Goal: Task Accomplishment & Management: Use online tool/utility

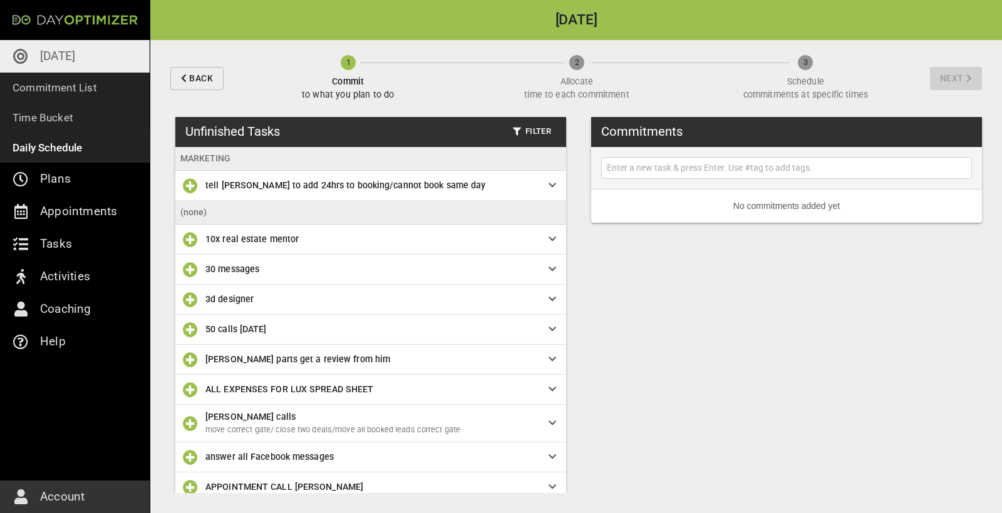
click at [123, 64] on link "[DATE]" at bounding box center [75, 56] width 150 height 33
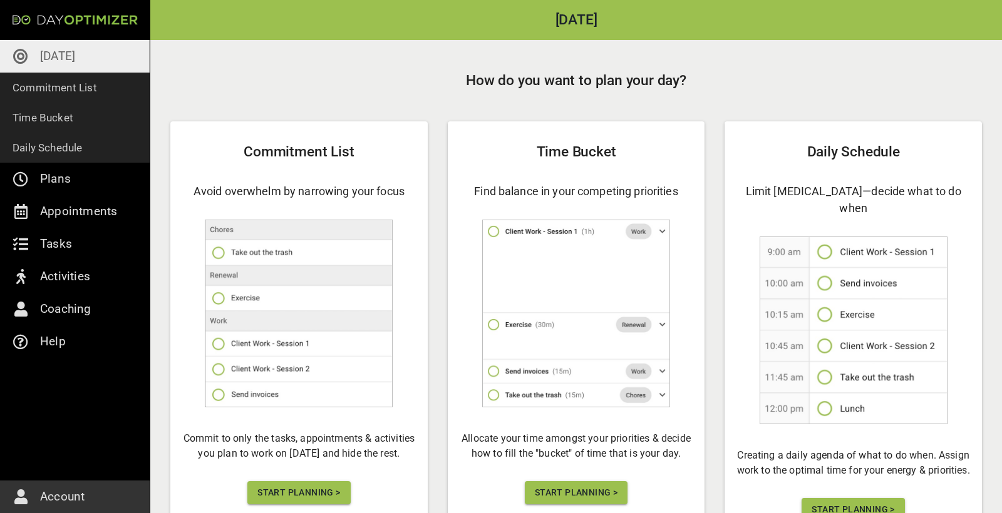
click at [326, 490] on span "Start Planning >" at bounding box center [298, 493] width 83 height 16
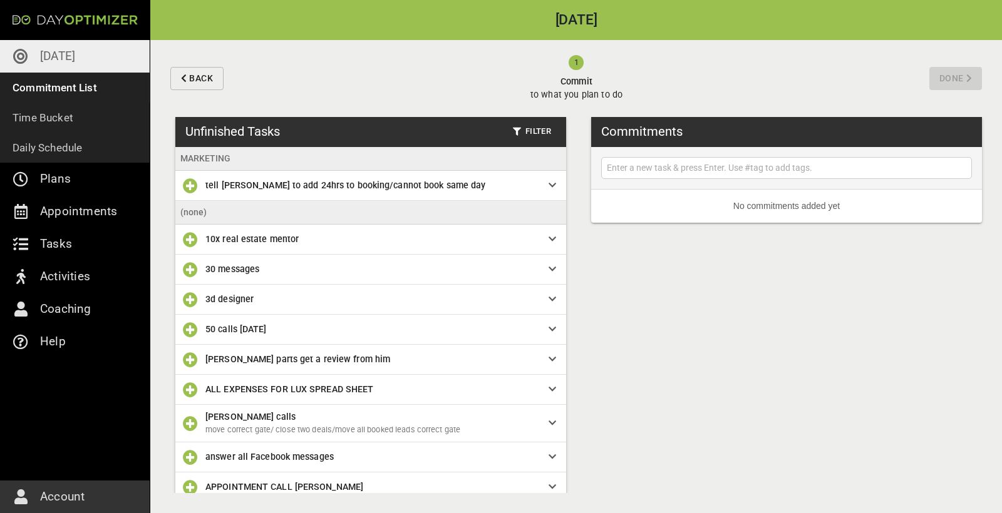
click at [733, 166] on input "text" at bounding box center [786, 168] width 364 height 16
type input "clean conversations"
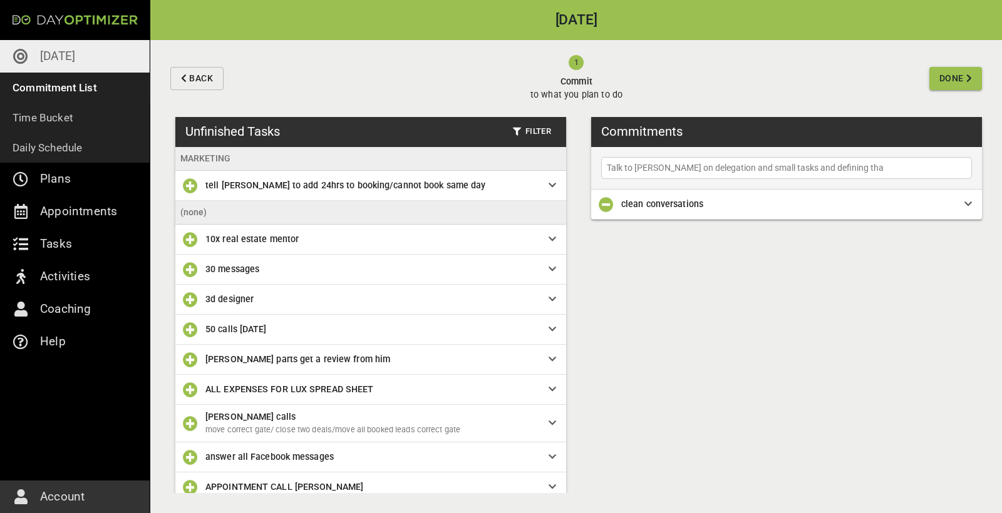
type input "Talk to [PERSON_NAME] on delegation and small tasks and defining that"
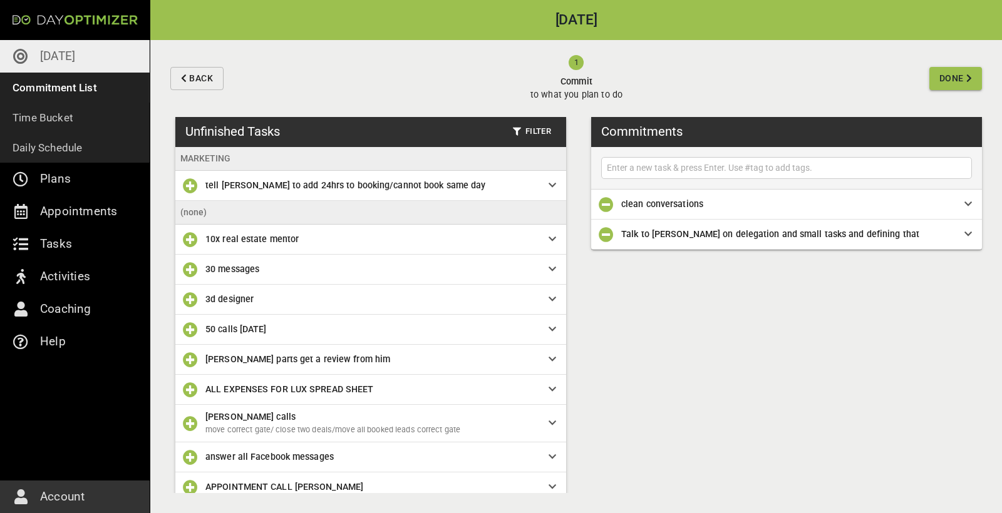
type input "T"
type input "Clear tasks"
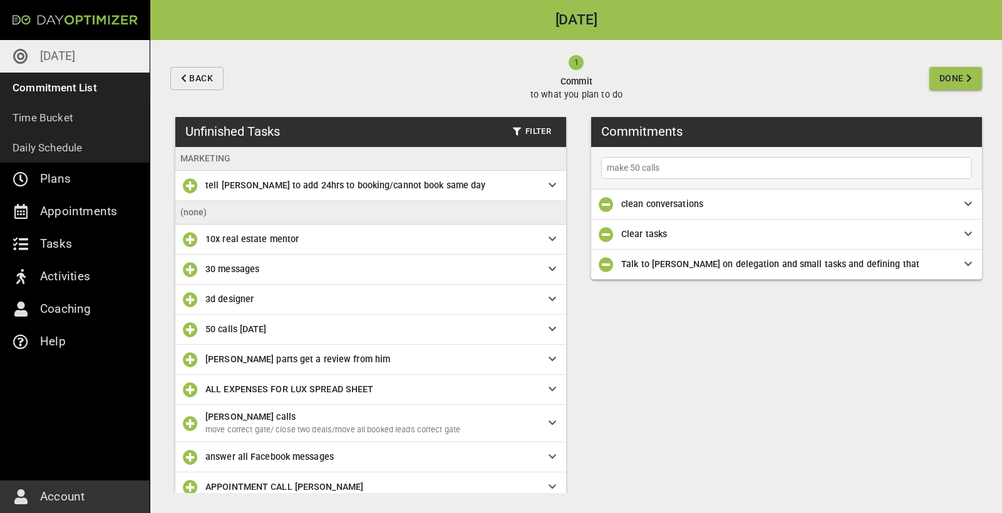
type input "make 50 calls"
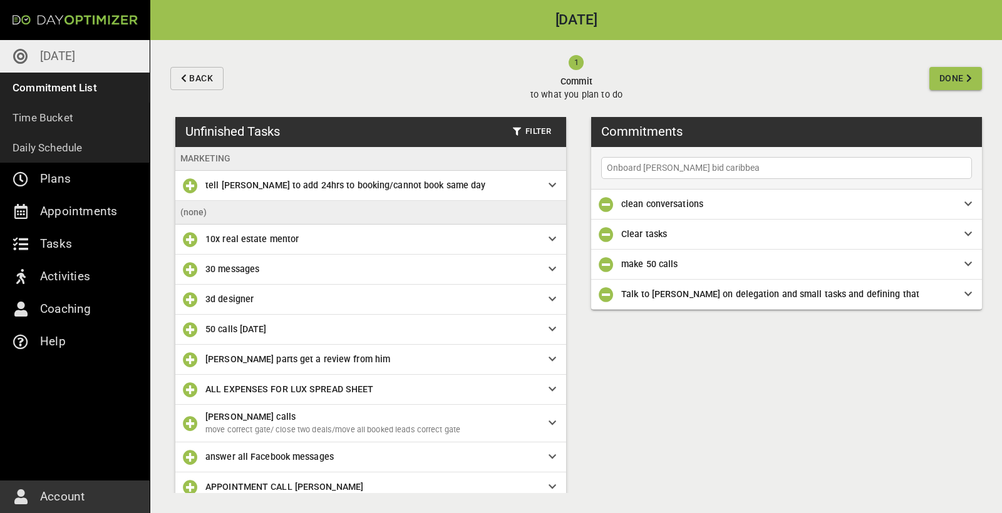
type input "Onboard [GEOGRAPHIC_DATA] bid caribbean"
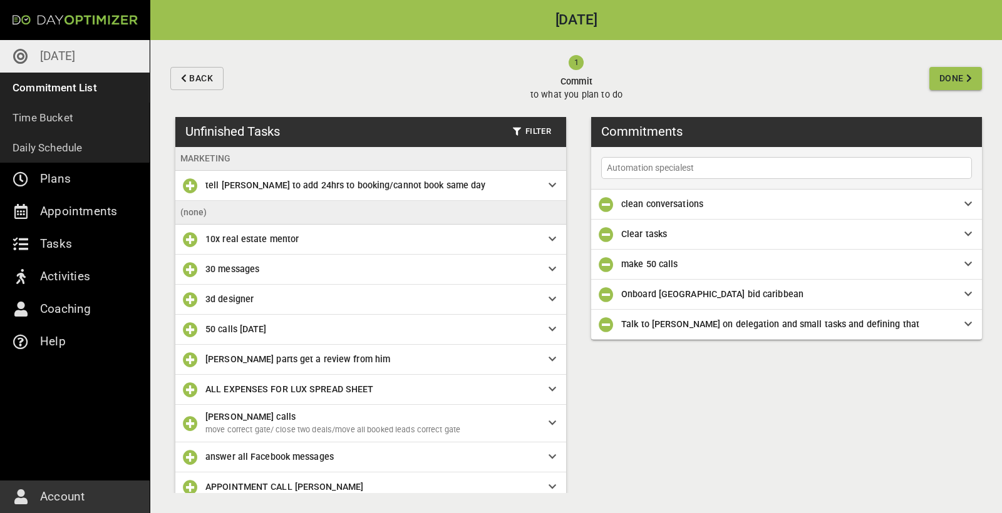
type input "Automation specialest"
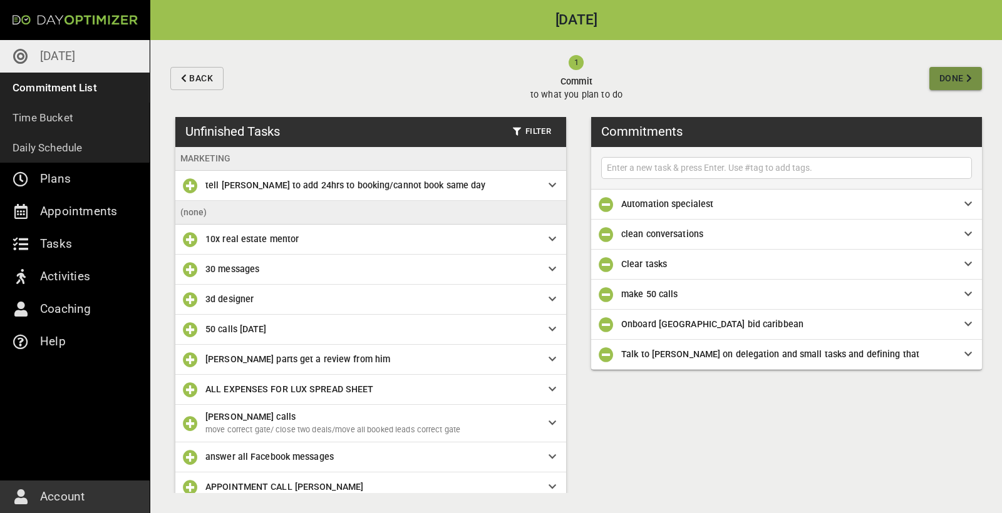
click at [948, 76] on span "Done" at bounding box center [951, 79] width 24 height 16
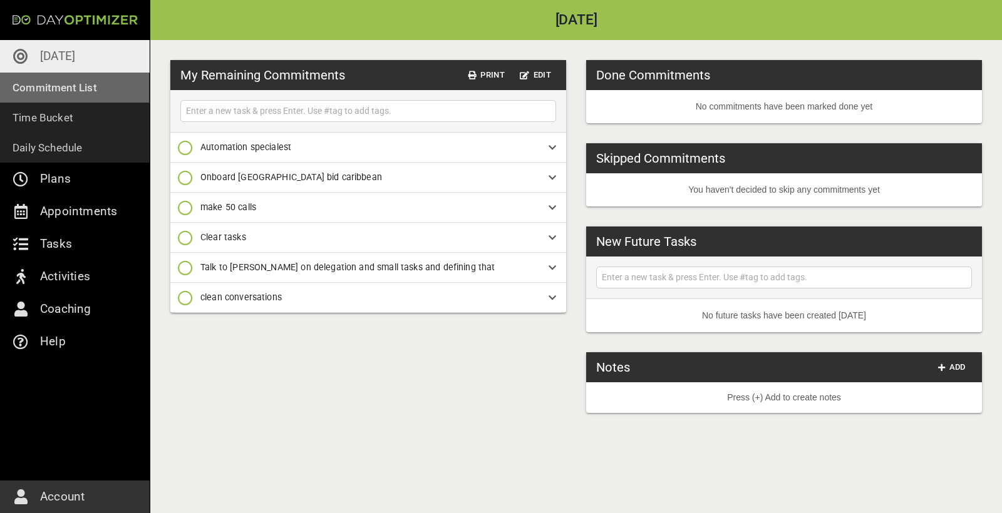
click at [74, 80] on p "Commitment List" at bounding box center [55, 88] width 85 height 18
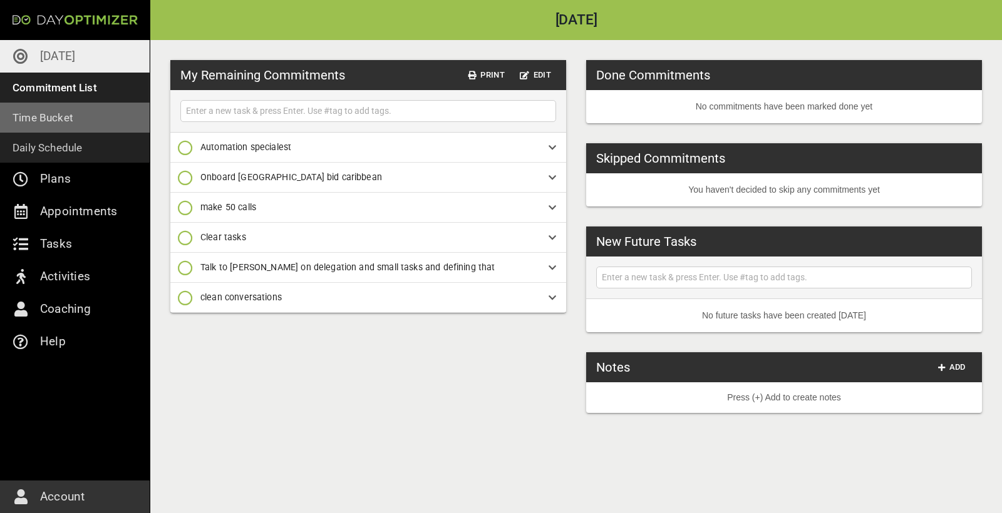
click at [66, 122] on p "Time Bucket" at bounding box center [43, 118] width 61 height 18
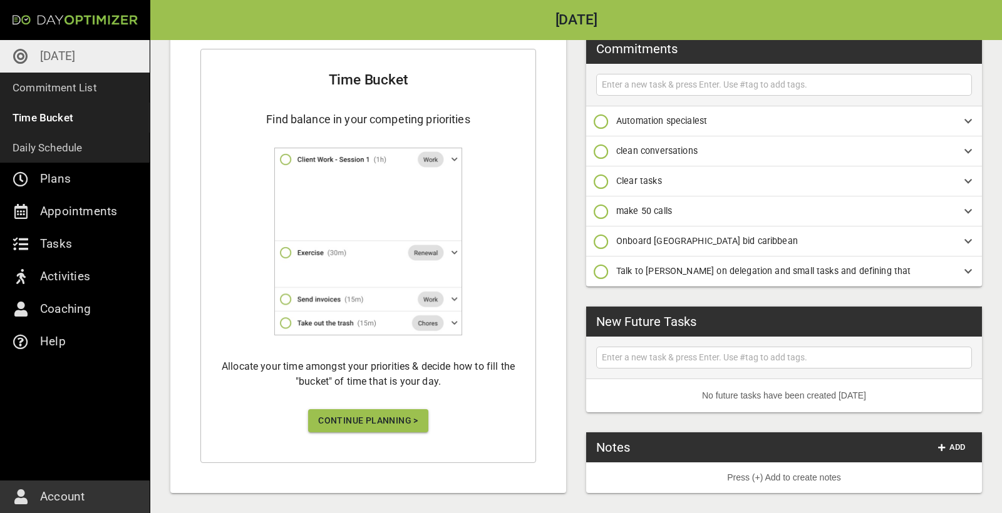
scroll to position [190, 0]
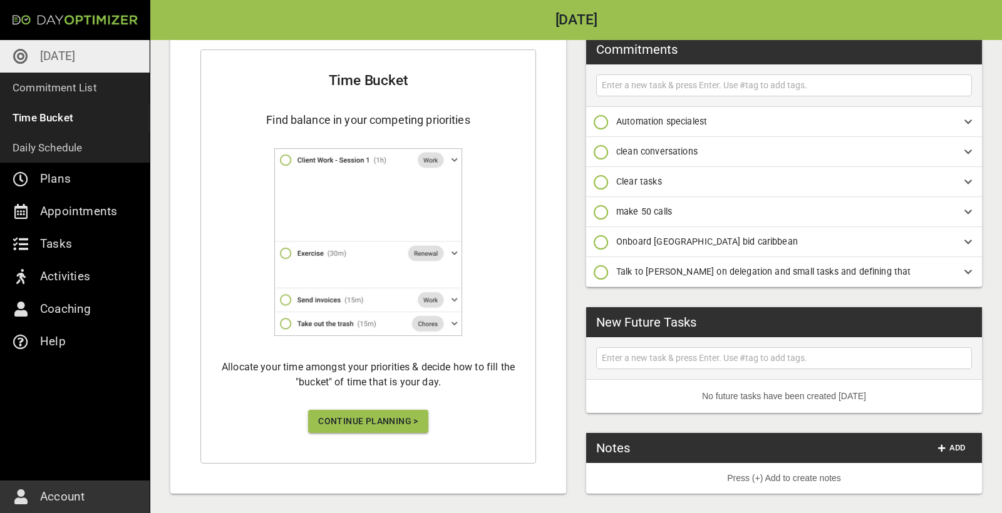
click at [363, 425] on span "Continue Planning >" at bounding box center [368, 422] width 100 height 16
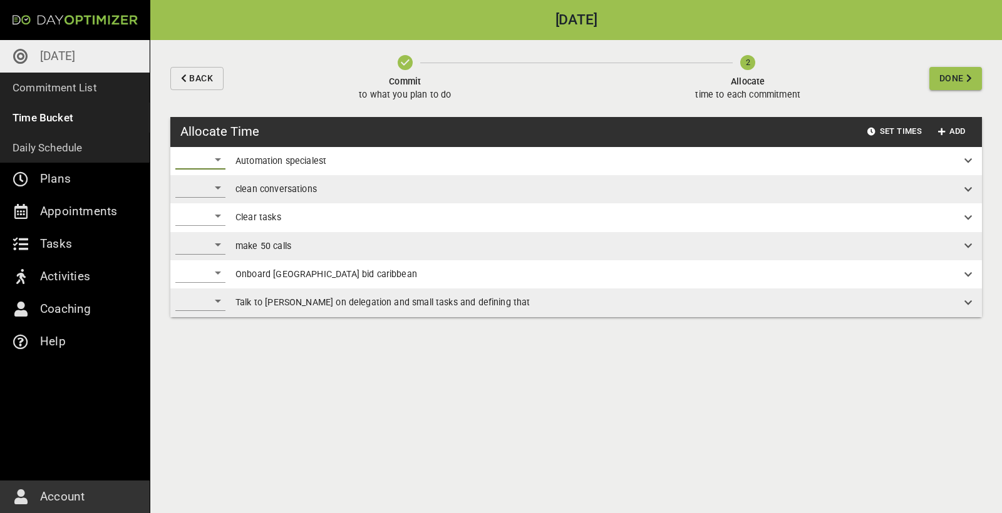
click at [212, 159] on div "​" at bounding box center [200, 160] width 50 height 20
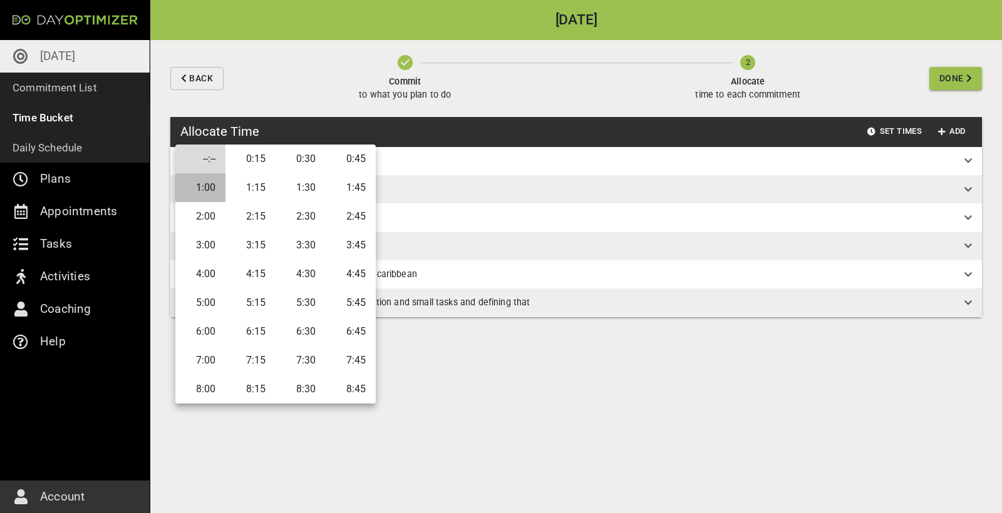
click at [208, 182] on li "1:00" at bounding box center [200, 187] width 50 height 29
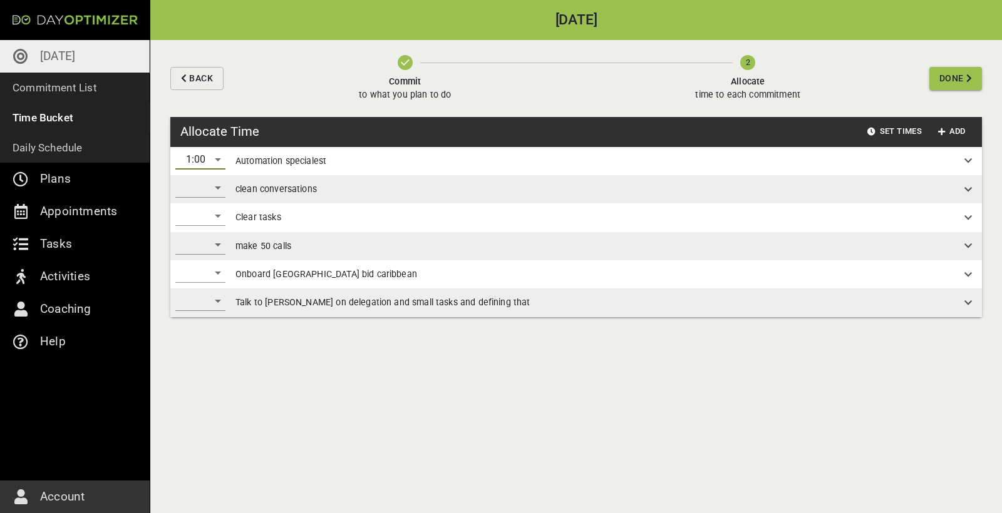
click at [218, 160] on div "1:00" at bounding box center [200, 160] width 50 height 20
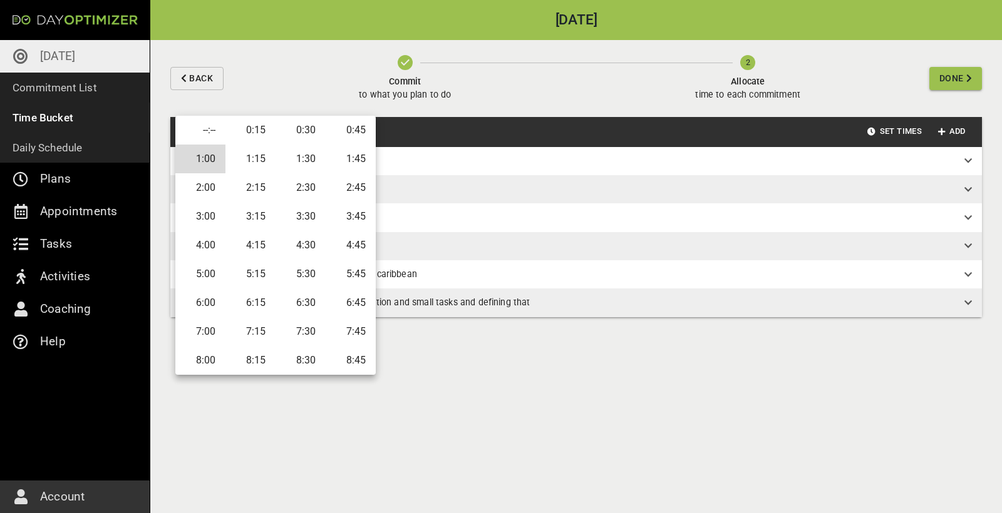
click at [198, 131] on li "--:--" at bounding box center [200, 130] width 50 height 29
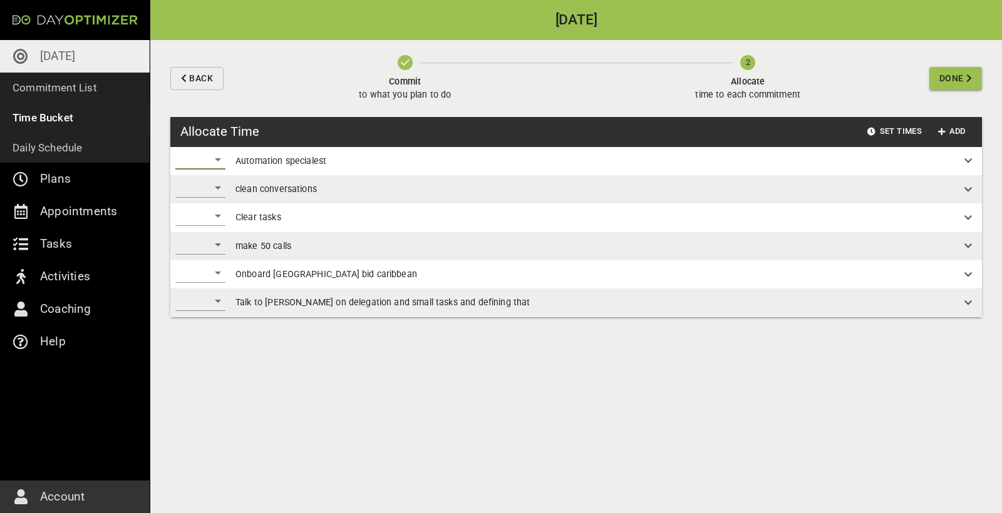
click at [218, 193] on div "​" at bounding box center [200, 188] width 50 height 20
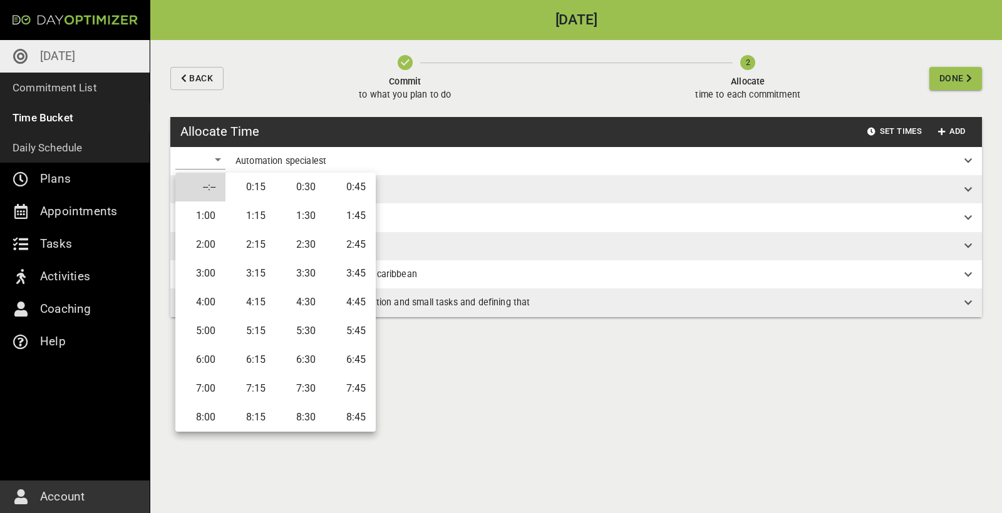
click at [207, 244] on li "2:00" at bounding box center [200, 244] width 50 height 29
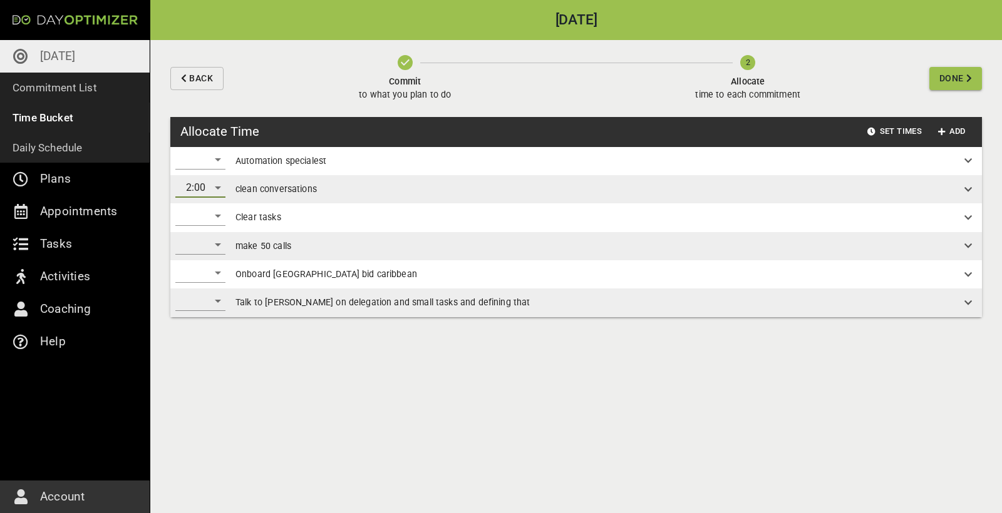
click at [213, 215] on div "​" at bounding box center [200, 216] width 50 height 20
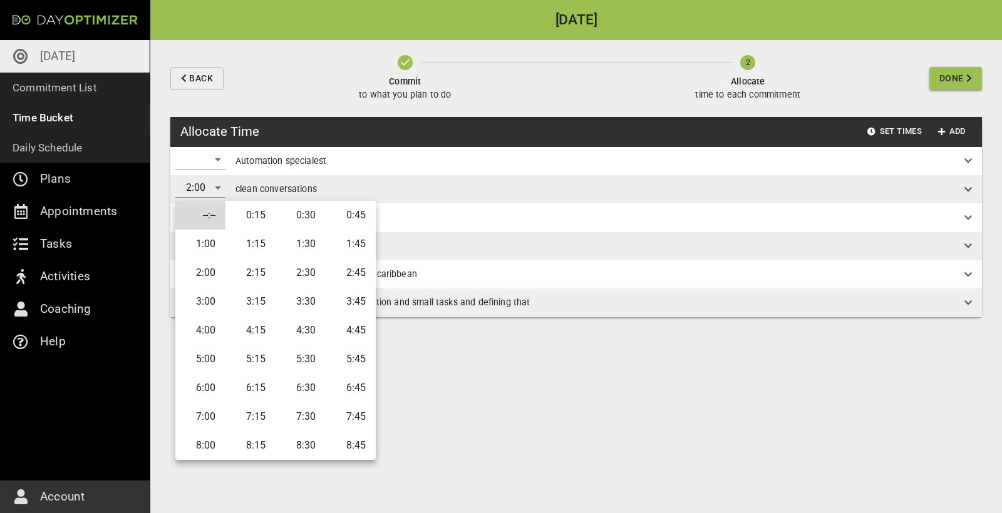
click at [196, 300] on li "3:00" at bounding box center [200, 301] width 50 height 29
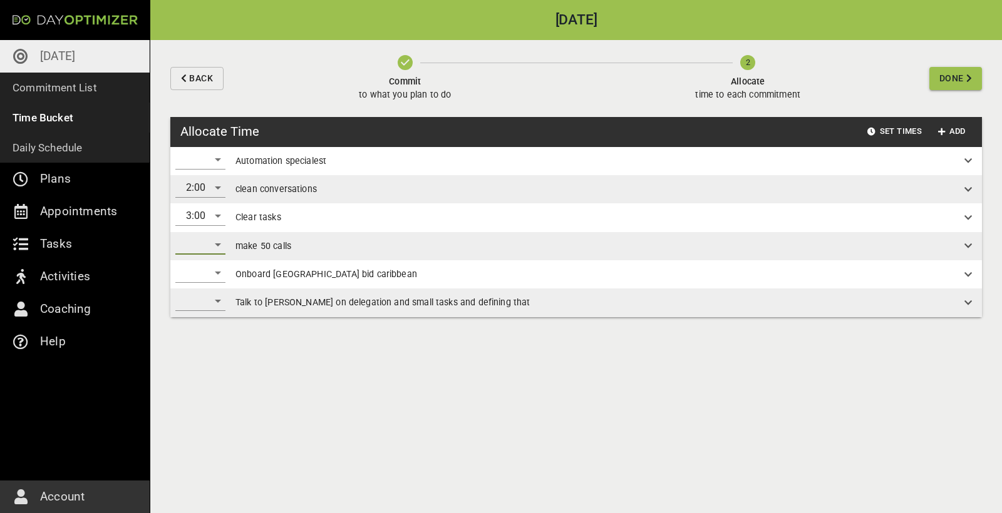
click at [212, 245] on div "​" at bounding box center [200, 245] width 50 height 20
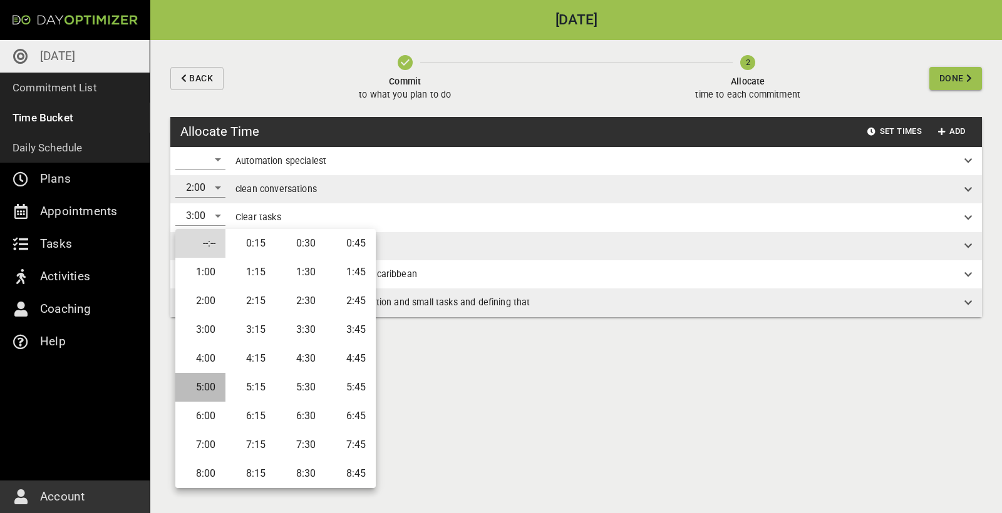
click at [205, 379] on li "5:00" at bounding box center [200, 387] width 50 height 29
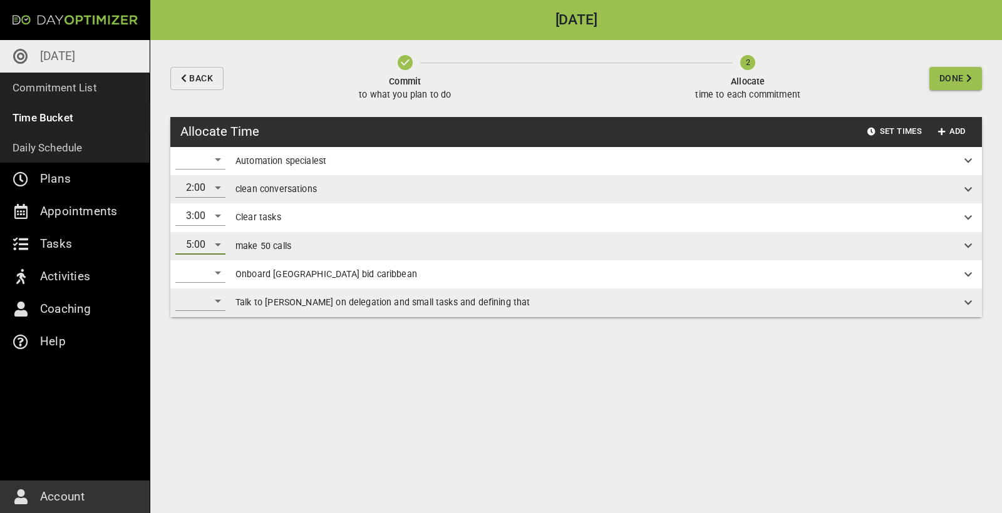
click at [213, 274] on div "​" at bounding box center [200, 273] width 50 height 20
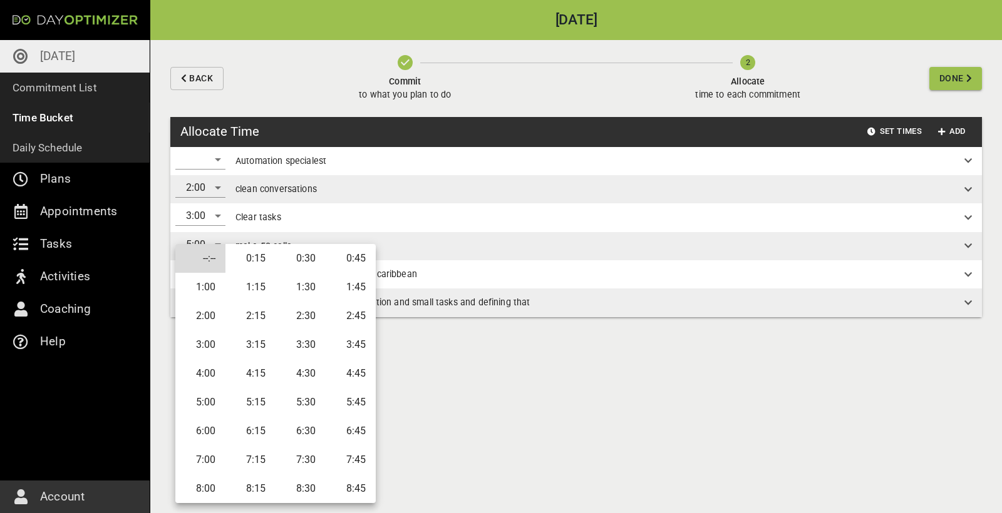
click at [208, 287] on li "1:00" at bounding box center [200, 287] width 50 height 29
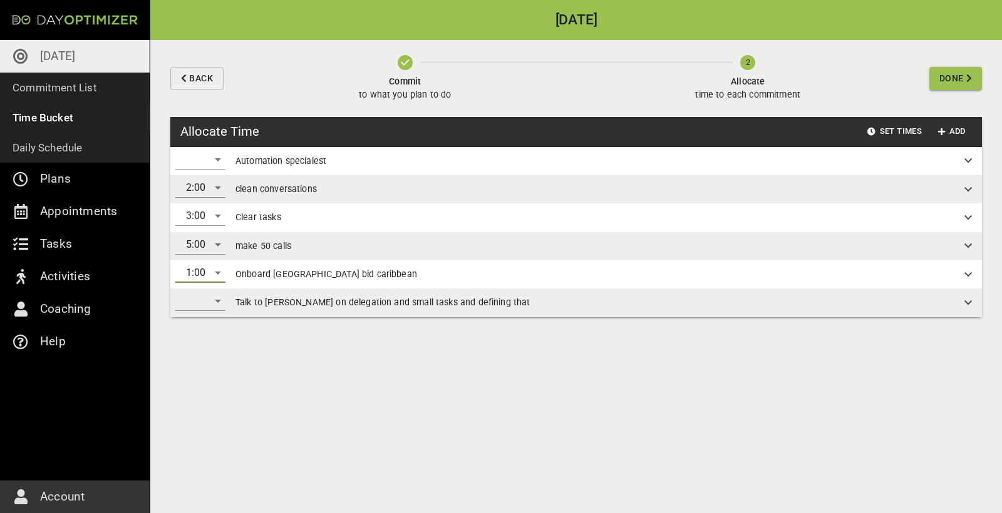
click at [221, 304] on div "​" at bounding box center [200, 301] width 50 height 20
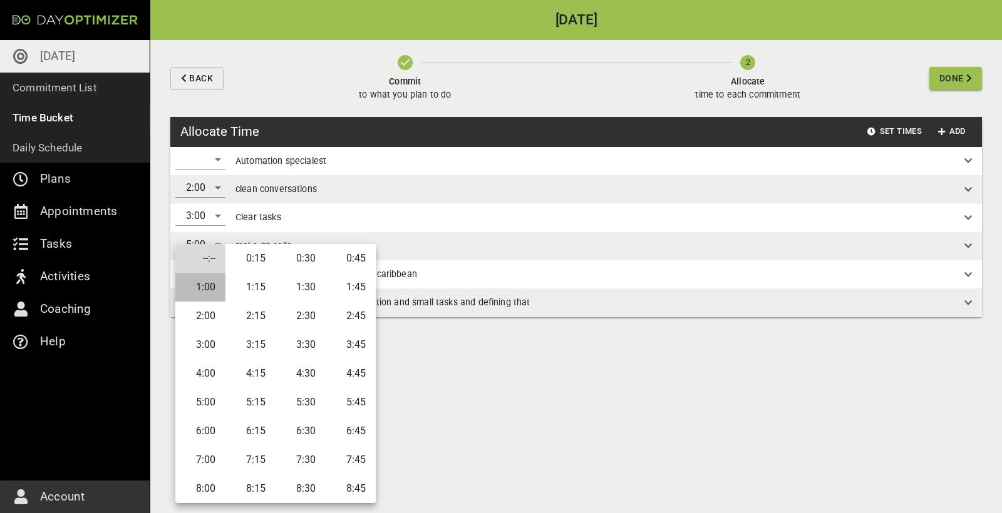
click at [209, 287] on li "1:00" at bounding box center [200, 287] width 50 height 29
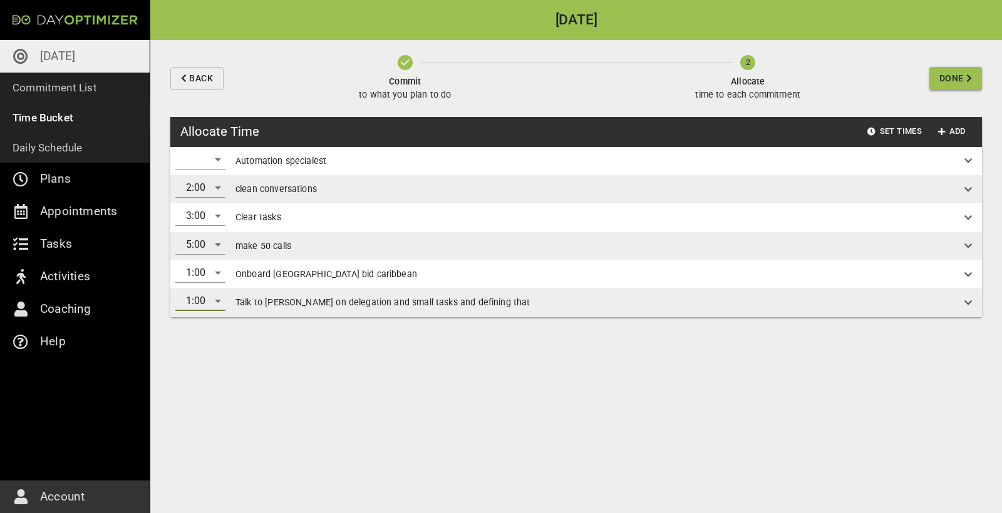
click at [952, 82] on span "Done" at bounding box center [951, 79] width 24 height 16
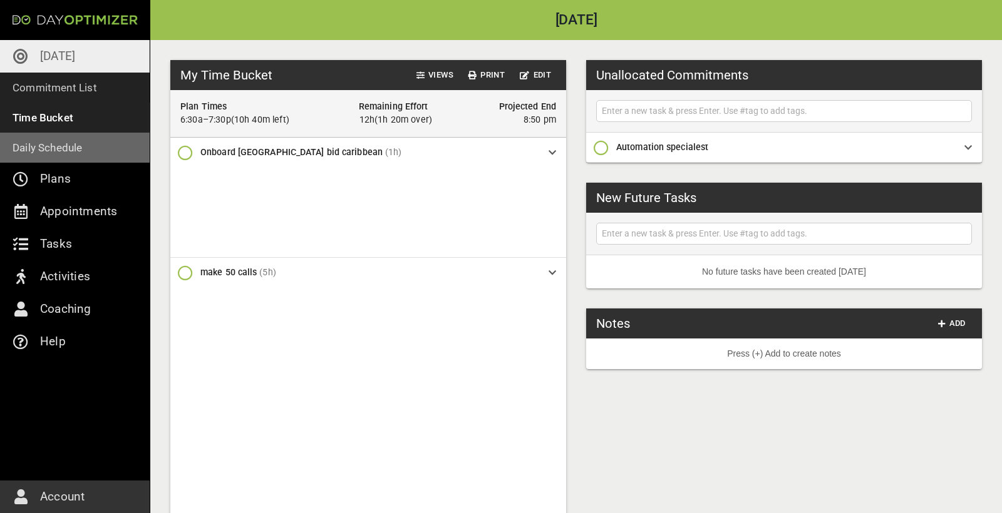
click at [63, 150] on p "Daily Schedule" at bounding box center [48, 148] width 70 height 18
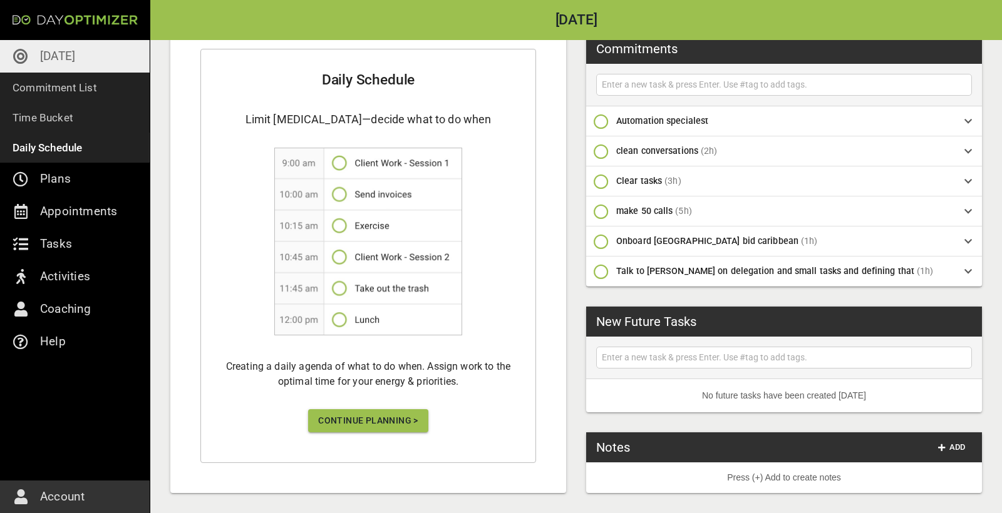
scroll to position [190, 0]
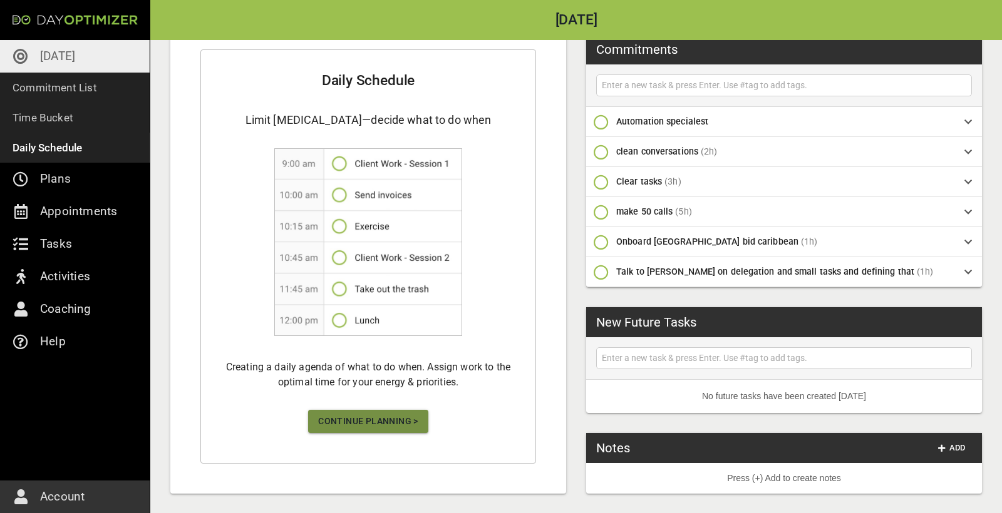
click at [394, 428] on span "Continue Planning >" at bounding box center [368, 422] width 100 height 16
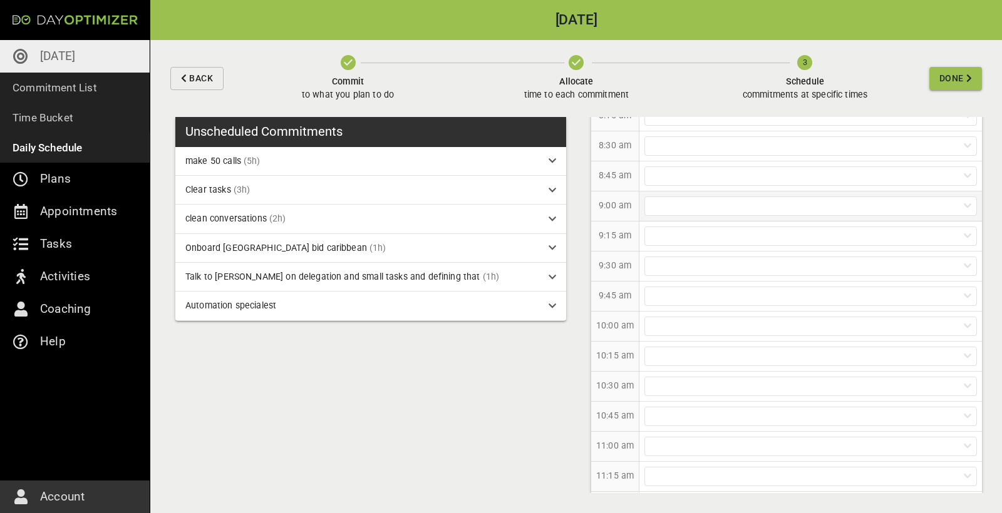
scroll to position [275, 0]
click at [653, 186] on div at bounding box center [810, 186] width 332 height 19
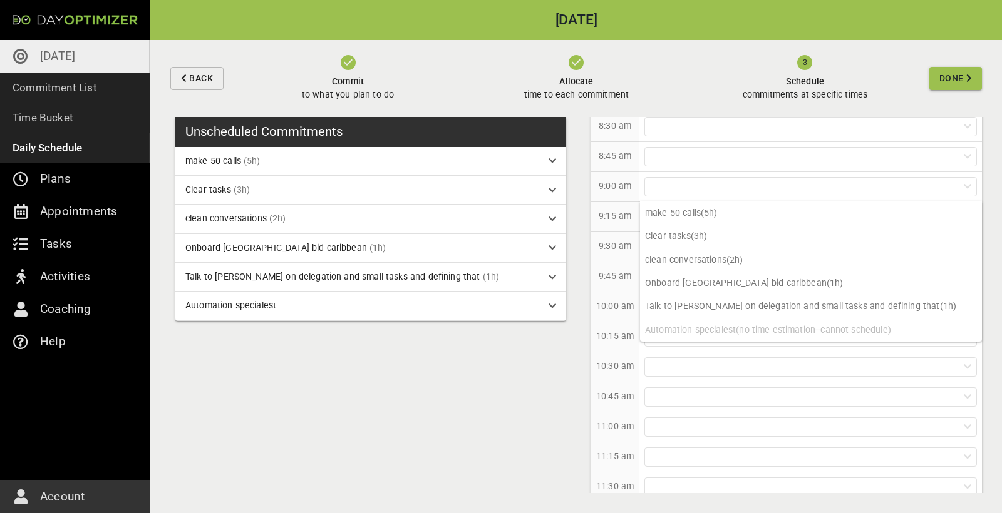
click at [554, 340] on div "Unscheduled Commitments make 50 calls (5h) Clear tasks (3h) clean conversations…" at bounding box center [575, 315] width 851 height 396
